Goal: Navigation & Orientation: Find specific page/section

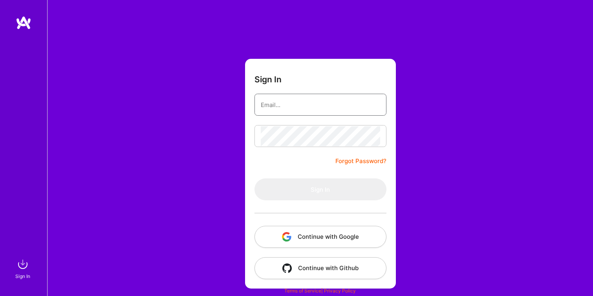
type input "[EMAIL_ADDRESS][DOMAIN_NAME]"
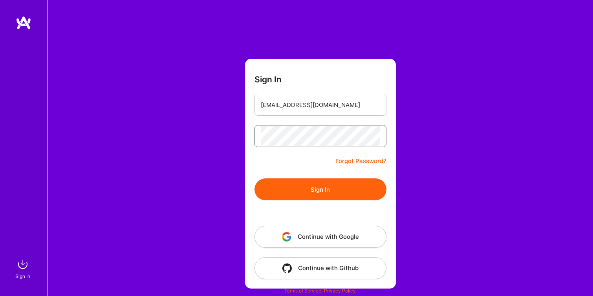
click at [254, 179] on button "Sign In" at bounding box center [320, 190] width 132 height 22
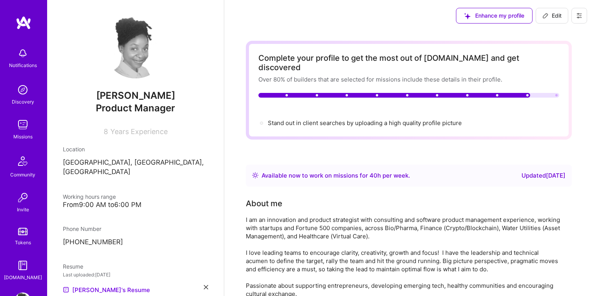
click at [20, 126] on img at bounding box center [23, 125] width 16 height 16
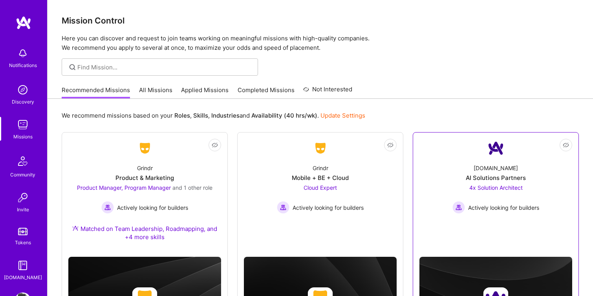
click at [437, 175] on div "[DOMAIN_NAME] AI Solutions Partners 4x Solution Architect Actively looking for …" at bounding box center [495, 186] width 153 height 56
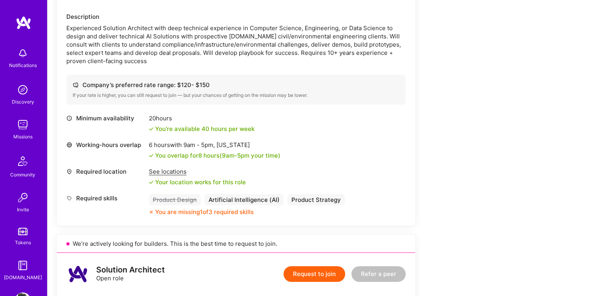
scroll to position [500, 0]
